Goal: Book appointment/travel/reservation

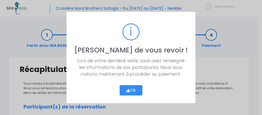
click at [136, 89] on button "Ok" at bounding box center [130, 90] width 23 height 10
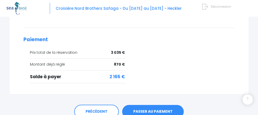
scroll to position [257, 0]
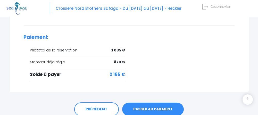
click at [150, 103] on link "PASSER AU PAIEMENT" at bounding box center [153, 109] width 62 height 13
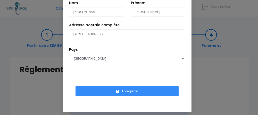
scroll to position [33, 0]
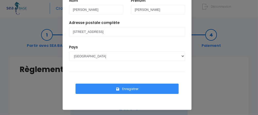
click at [126, 87] on button "Enregistrer" at bounding box center [126, 89] width 103 height 10
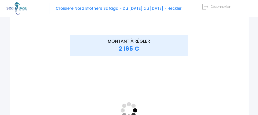
scroll to position [77, 0]
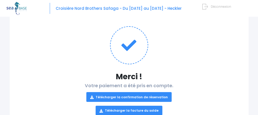
scroll to position [75, 0]
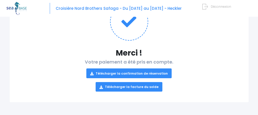
click at [123, 73] on link "Télécharger la confirmation de réservation" at bounding box center [128, 73] width 85 height 10
click at [136, 85] on link "Télécharger la facture du solde" at bounding box center [129, 87] width 67 height 10
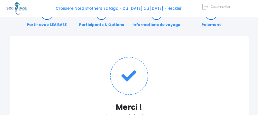
scroll to position [0, 0]
